Goal: Task Accomplishment & Management: Manage account settings

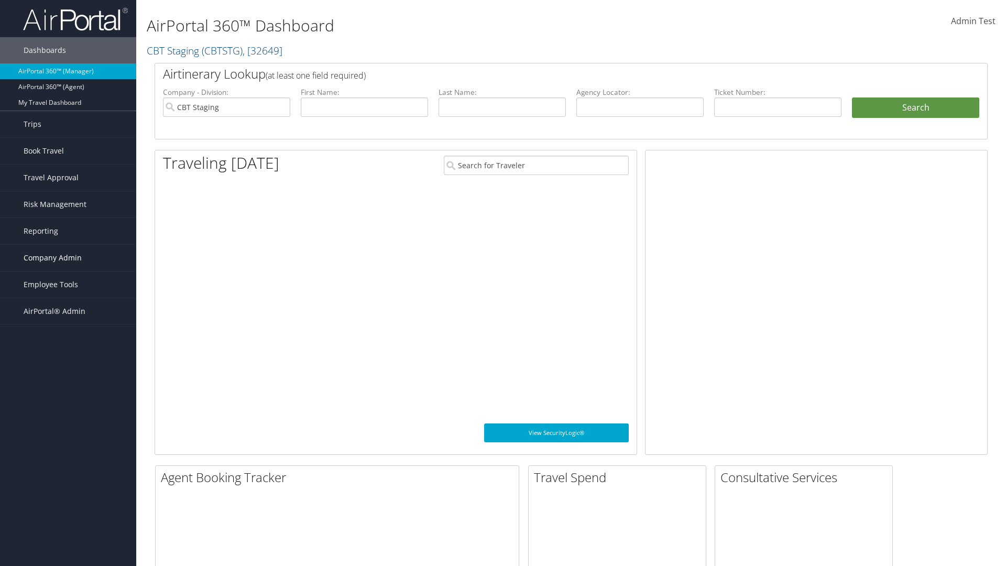
click at [68, 258] on span "Company Admin" at bounding box center [53, 258] width 58 height 26
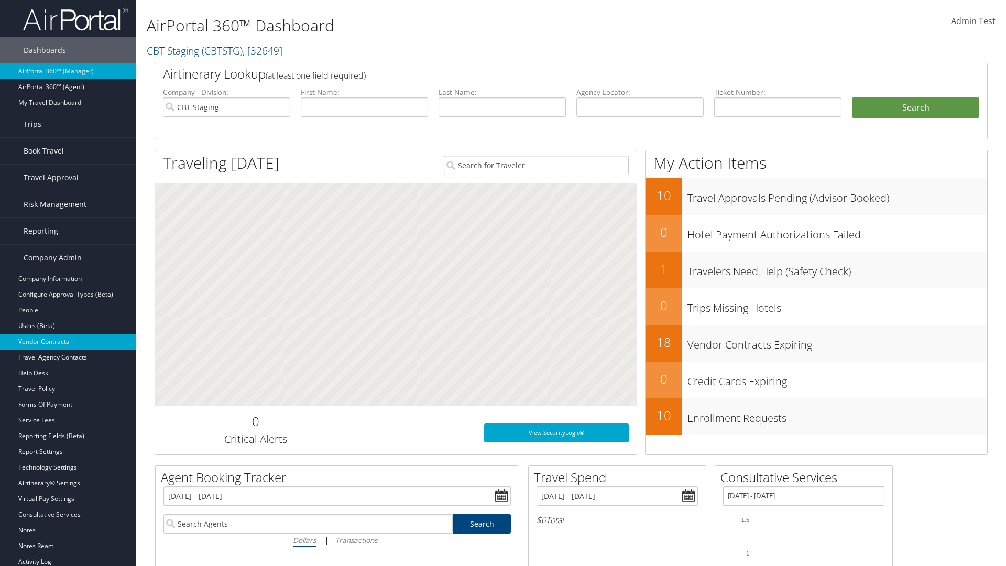
click at [68, 342] on link "Vendor Contracts" at bounding box center [68, 342] width 136 height 16
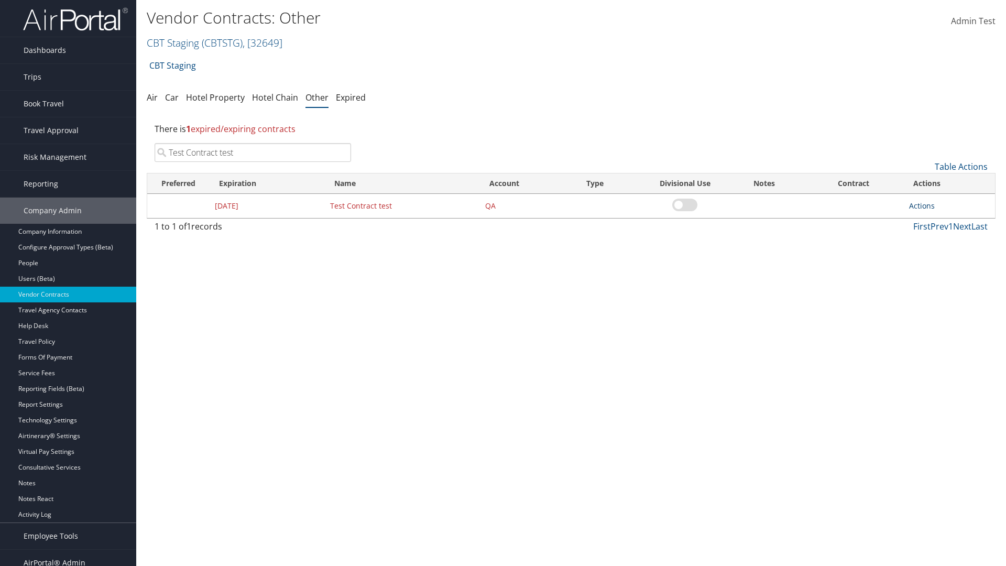
type input "Test Contract test"
click at [922, 205] on link "Actions" at bounding box center [922, 206] width 26 height 10
click at [938, 257] on link "Edit" at bounding box center [938, 257] width 57 height 18
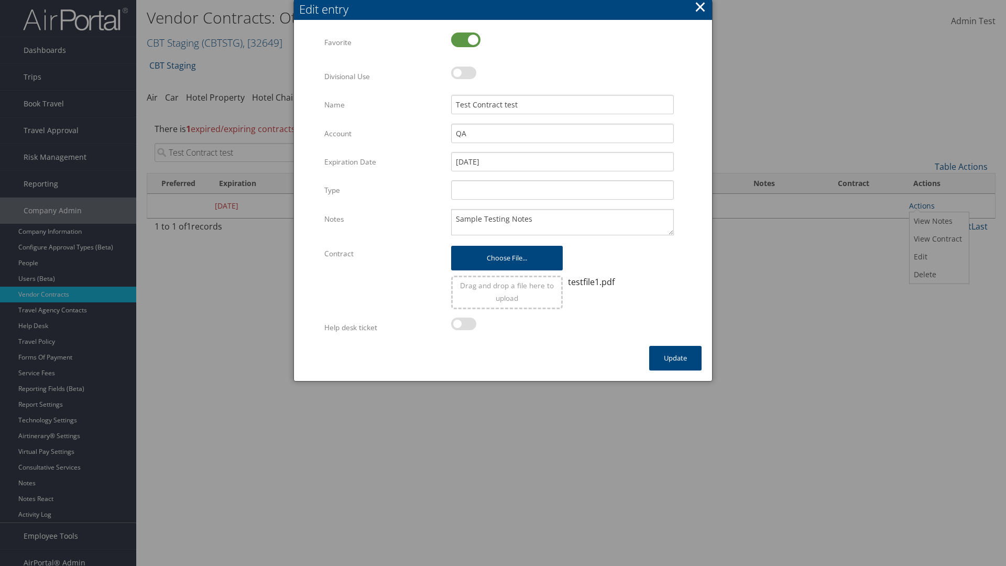
click at [466, 39] on label at bounding box center [465, 39] width 29 height 15
click at [463, 39] on input "checkbox" at bounding box center [460, 40] width 7 height 7
click at [466, 39] on label at bounding box center [465, 39] width 29 height 15
click at [463, 39] on input "checkbox" at bounding box center [460, 40] width 7 height 7
checkbox input "true"
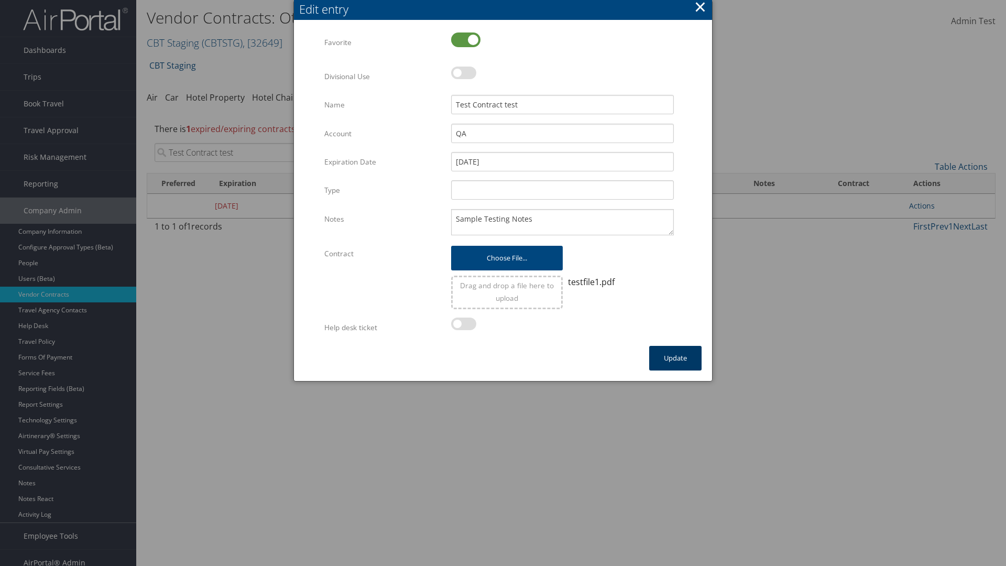
click at [676, 358] on button "Update" at bounding box center [675, 358] width 52 height 25
